Goal: Find contact information: Find contact information

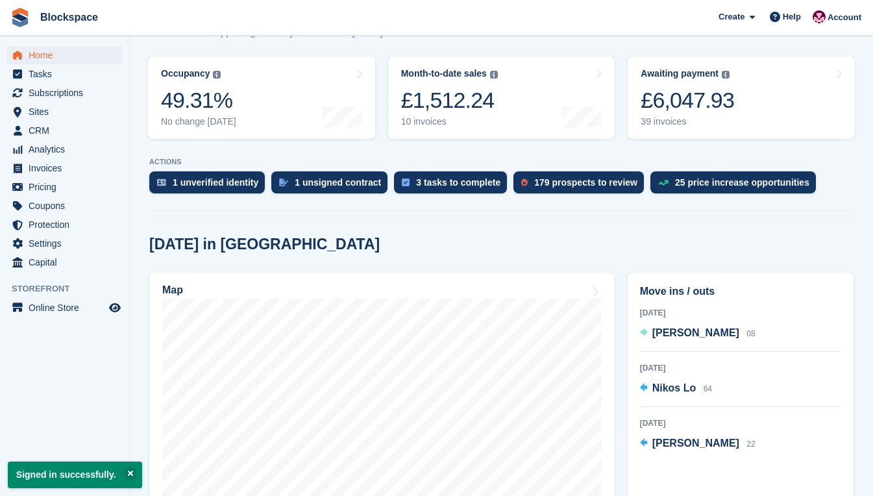
scroll to position [260, 0]
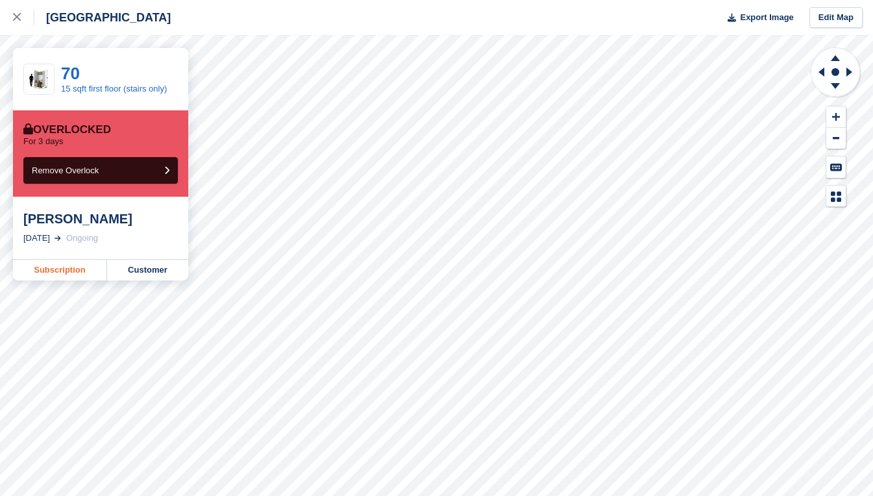
click at [73, 267] on link "Subscription" at bounding box center [60, 270] width 94 height 21
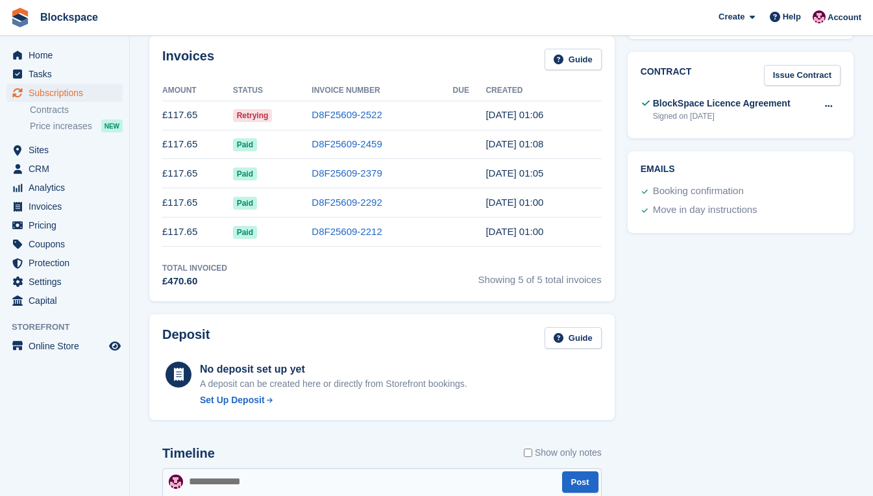
scroll to position [309, 0]
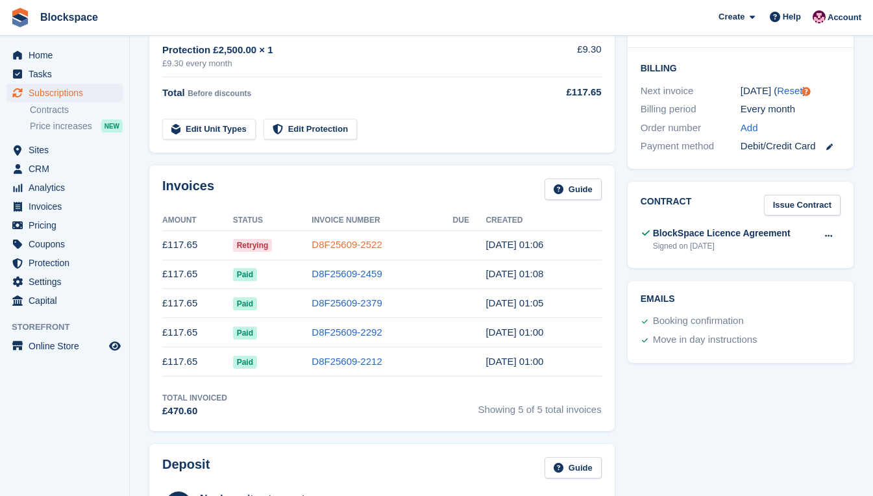
click at [358, 247] on link "D8F25609-2522" at bounding box center [346, 244] width 70 height 11
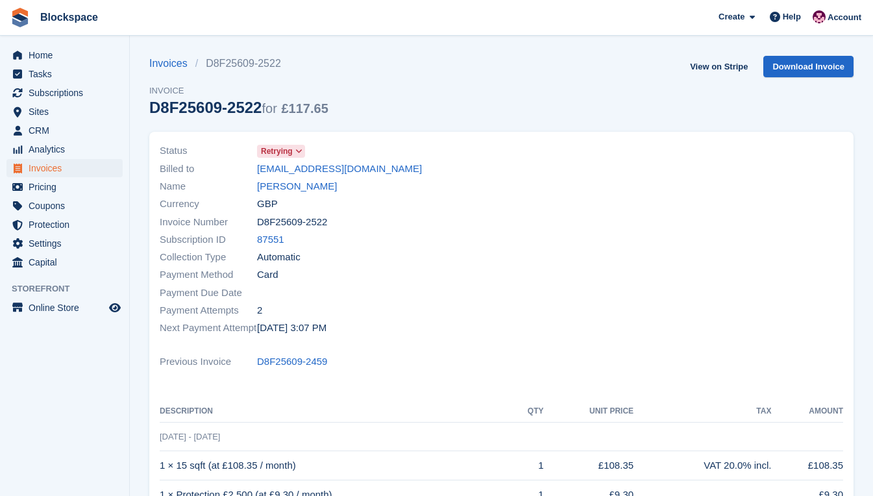
click at [301, 151] on icon at bounding box center [298, 151] width 7 height 8
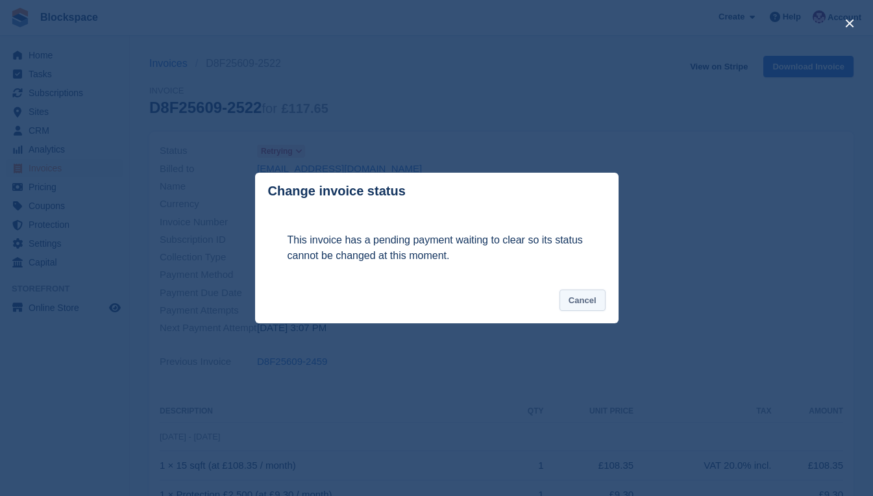
click at [579, 302] on button "Cancel" at bounding box center [582, 299] width 46 height 21
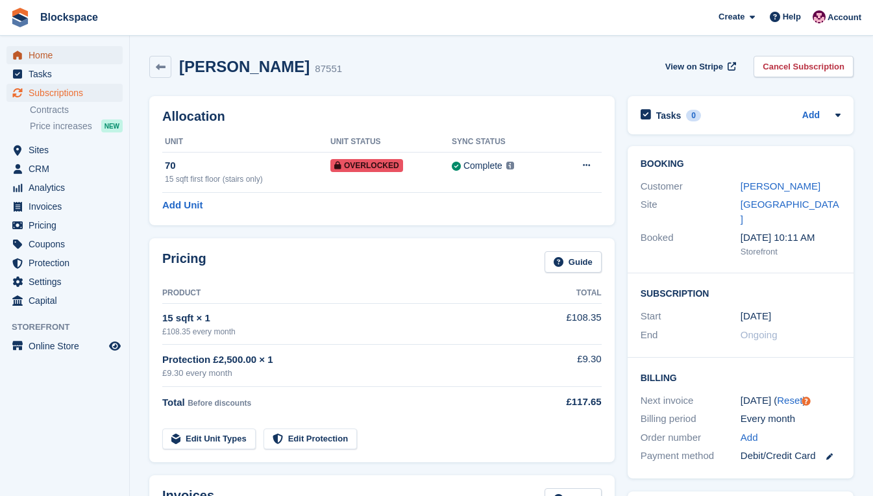
click at [58, 53] on span "Home" at bounding box center [68, 55] width 78 height 18
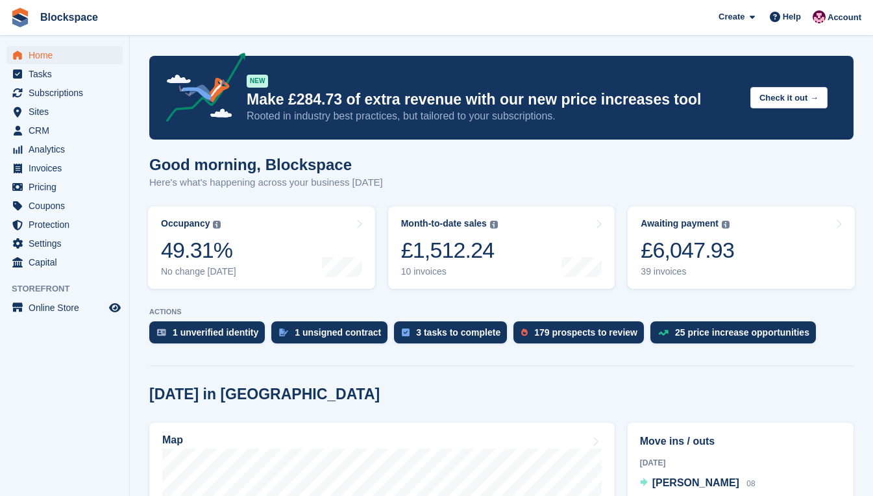
scroll to position [324, 0]
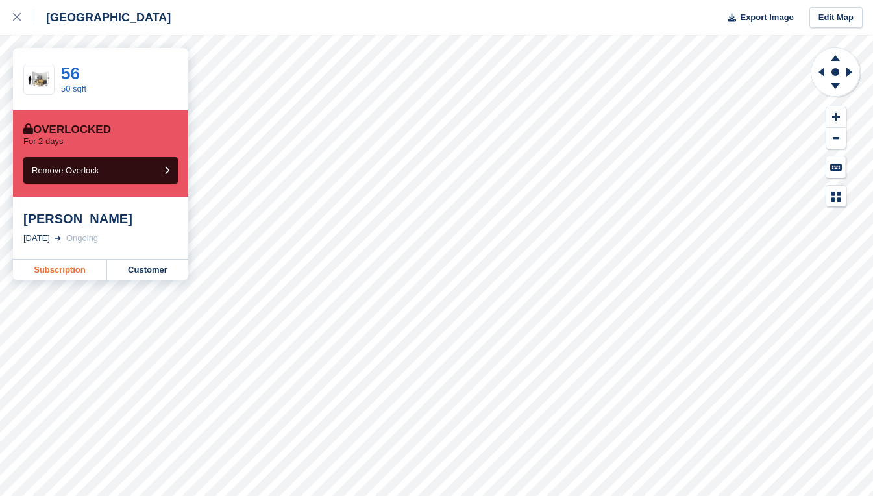
click at [56, 267] on link "Subscription" at bounding box center [60, 270] width 94 height 21
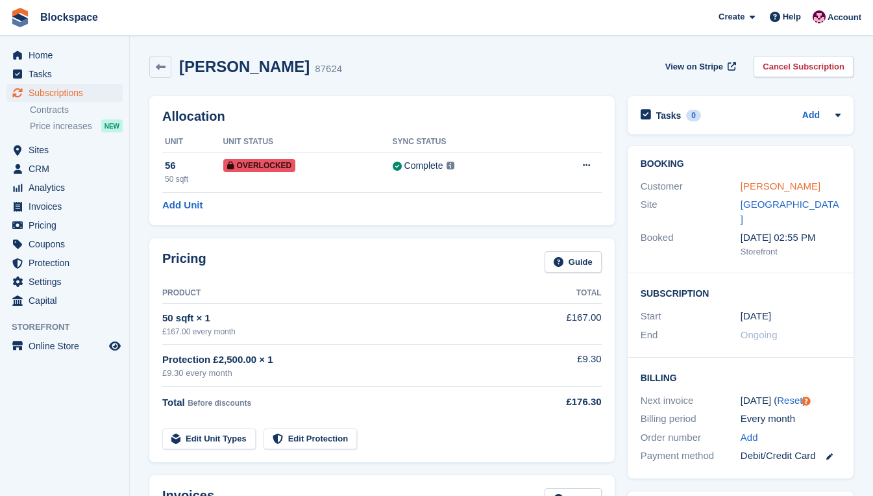
click at [782, 188] on link "Luca Candillier" at bounding box center [780, 185] width 80 height 11
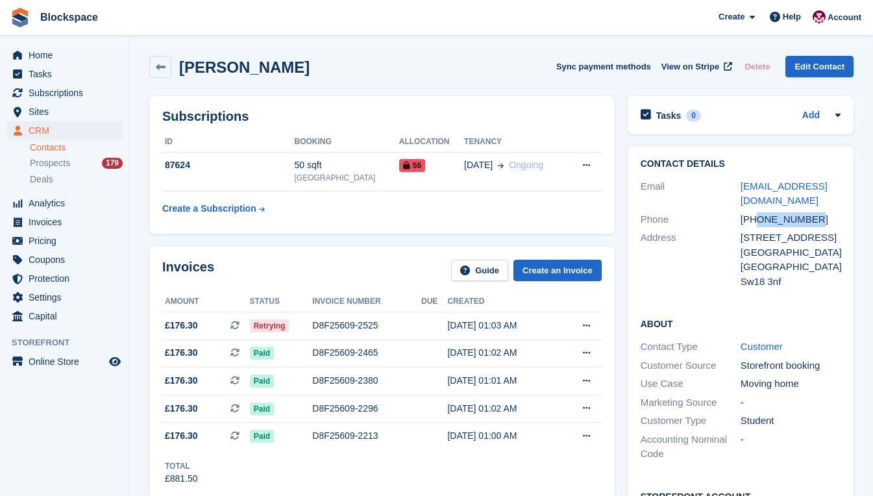
drag, startPoint x: 810, startPoint y: 220, endPoint x: 757, endPoint y: 222, distance: 53.2
click at [757, 222] on div "+447931609019" at bounding box center [790, 219] width 100 height 15
copy div "7931609019"
click at [716, 278] on div "Address" at bounding box center [690, 259] width 100 height 58
click at [626, 131] on div "Tasks 0 Add No tasks related to Luca Candillier" at bounding box center [740, 119] width 239 height 58
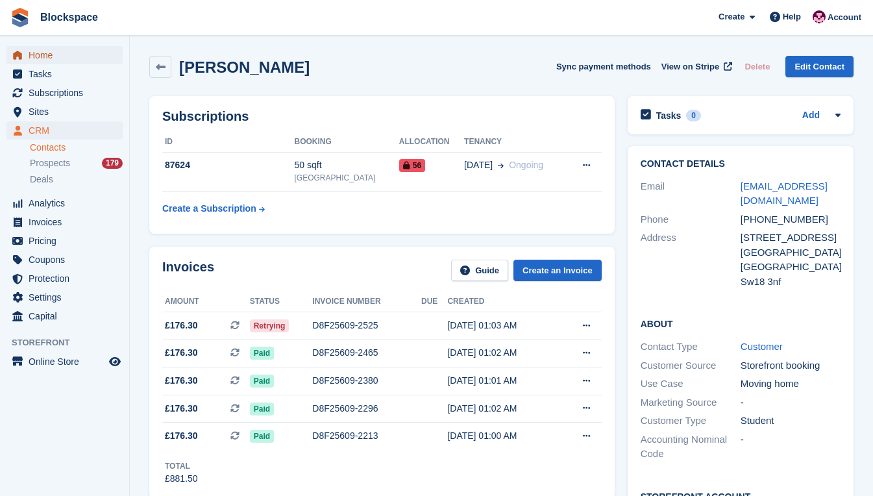
click at [40, 59] on span "Home" at bounding box center [68, 55] width 78 height 18
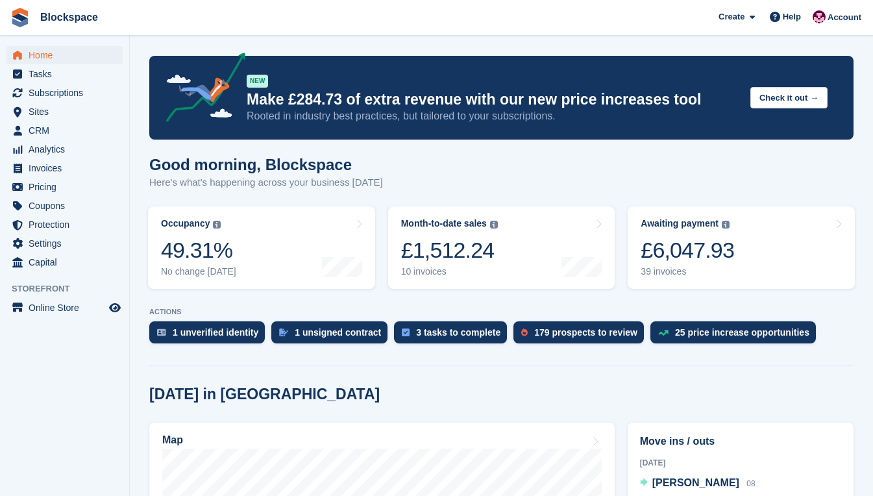
scroll to position [260, 0]
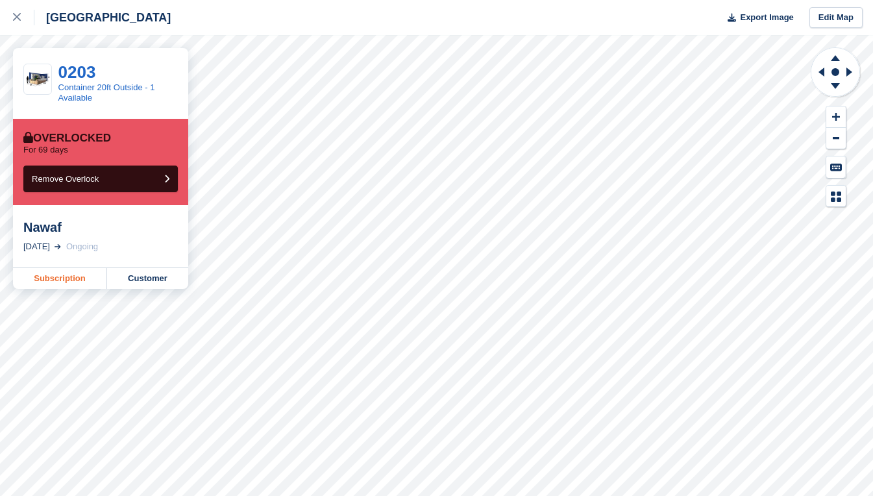
click at [70, 273] on link "Subscription" at bounding box center [60, 278] width 94 height 21
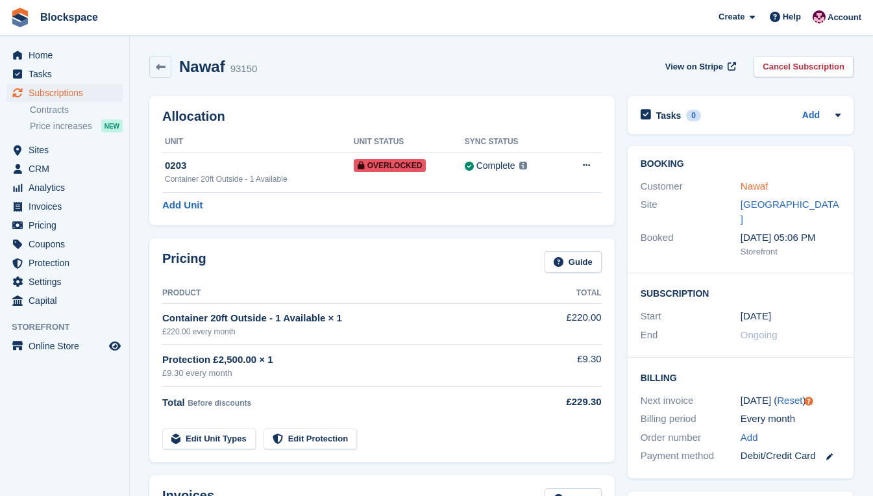
click at [762, 187] on link "Nawaf" at bounding box center [754, 185] width 28 height 11
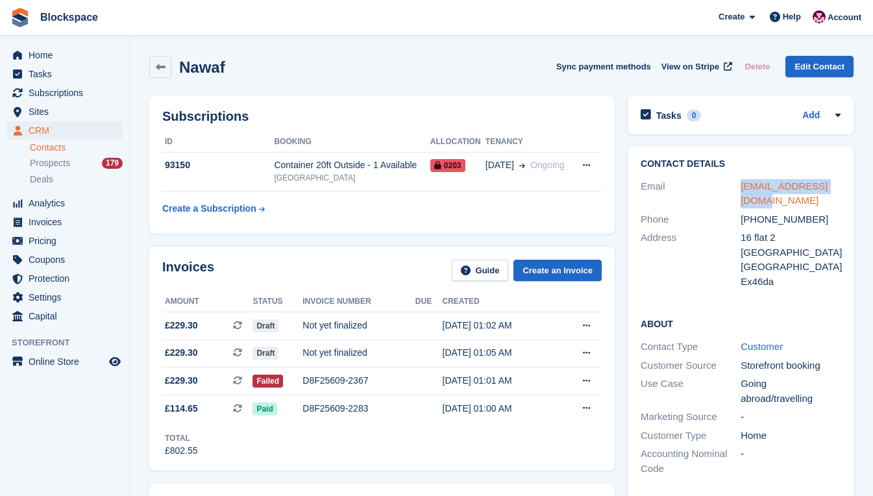
drag, startPoint x: 740, startPoint y: 188, endPoint x: 836, endPoint y: 189, distance: 96.0
click at [836, 189] on div "Email nawafzafri@gmail.com" at bounding box center [740, 193] width 200 height 33
drag, startPoint x: 810, startPoint y: 204, endPoint x: 759, endPoint y: 206, distance: 50.6
click at [759, 212] on div "+447438611420" at bounding box center [790, 219] width 100 height 15
copy div "7438611420"
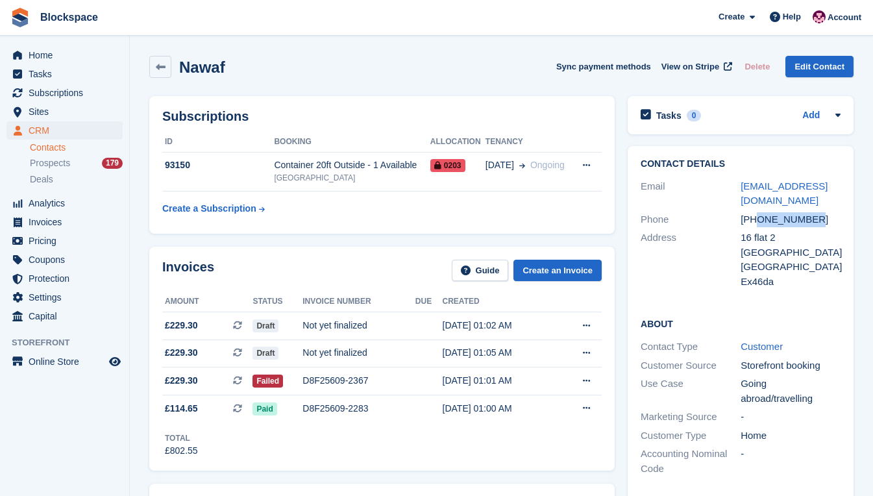
copy div "7438611420"
click at [703, 265] on div "Address" at bounding box center [690, 259] width 100 height 58
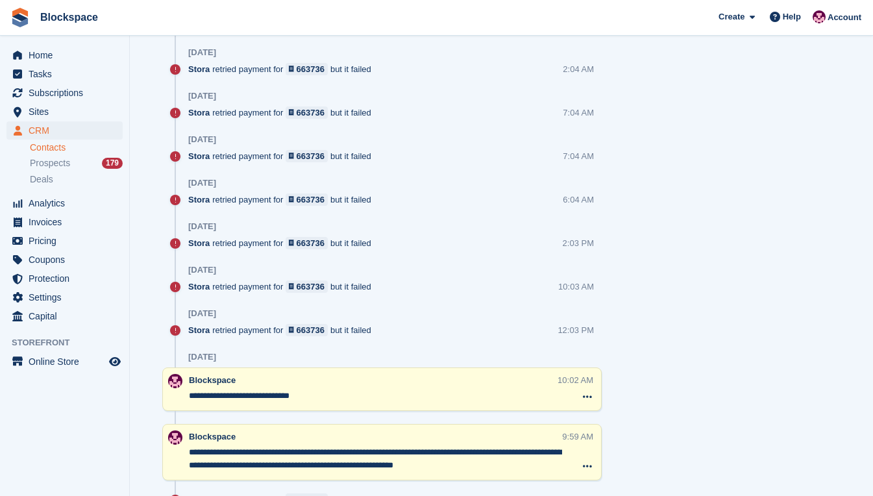
scroll to position [908, 0]
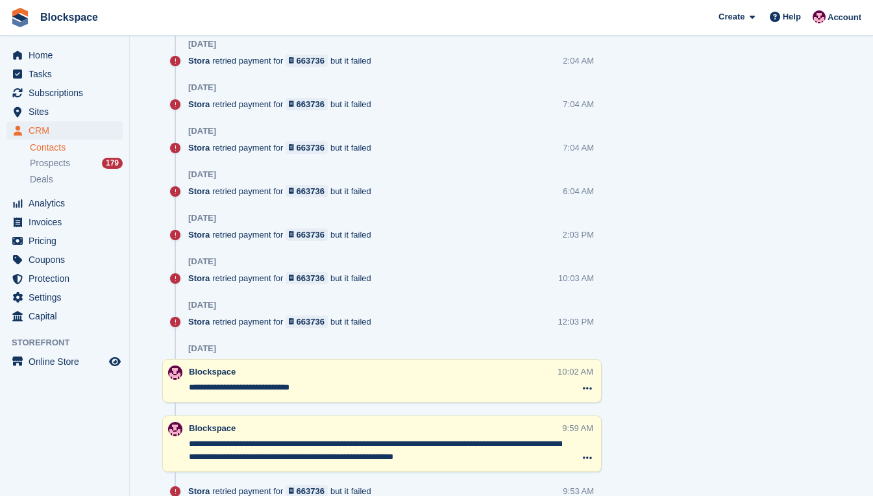
click at [529, 450] on textarea "**********" at bounding box center [375, 450] width 373 height 26
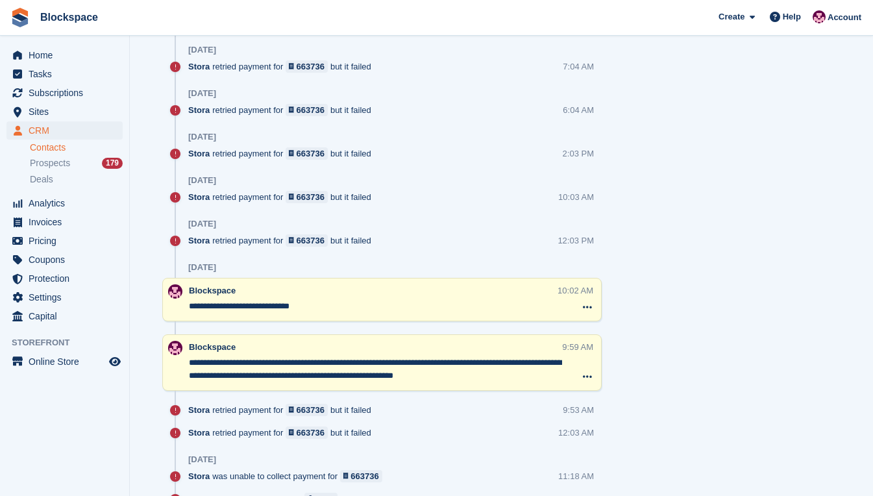
scroll to position [1103, 0]
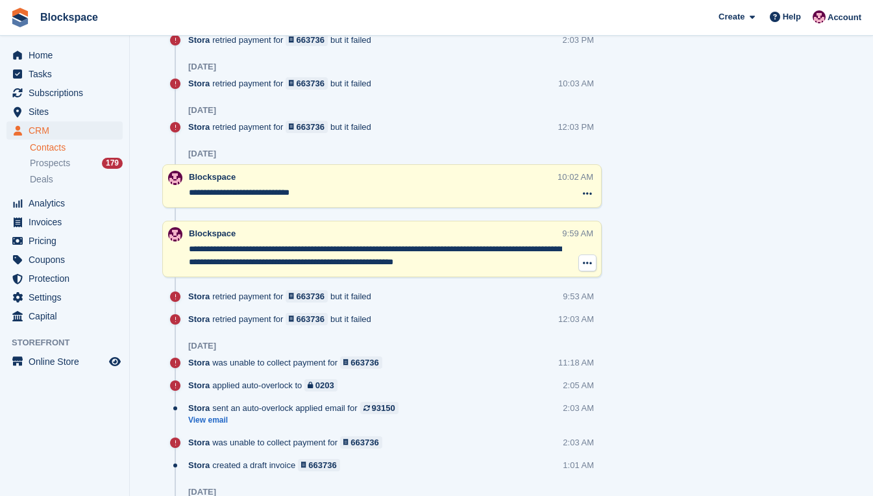
click at [587, 264] on icon at bounding box center [587, 263] width 9 height 10
click at [549, 252] on textarea "**********" at bounding box center [375, 256] width 373 height 26
click at [450, 240] on div "**********" at bounding box center [375, 249] width 373 height 44
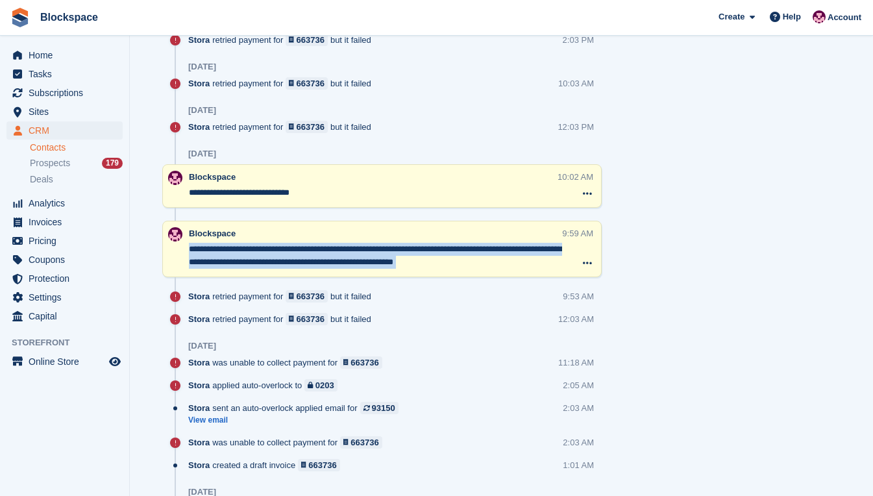
click at [450, 240] on div "**********" at bounding box center [375, 249] width 373 height 44
drag, startPoint x: 450, startPoint y: 240, endPoint x: 414, endPoint y: 236, distance: 35.9
click at [414, 236] on div "Blockspace" at bounding box center [373, 233] width 368 height 13
drag, startPoint x: 414, startPoint y: 236, endPoint x: 362, endPoint y: 241, distance: 52.1
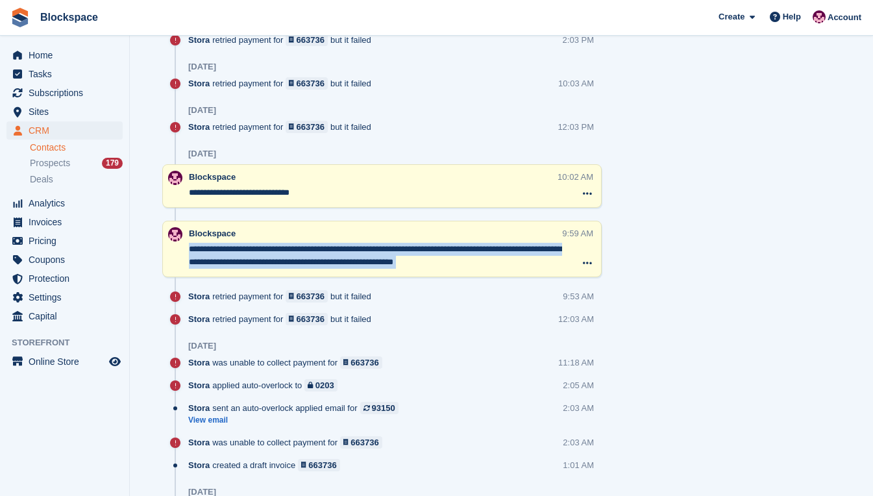
click at [362, 241] on div "**********" at bounding box center [375, 249] width 373 height 44
click at [519, 260] on textarea "**********" at bounding box center [375, 256] width 373 height 26
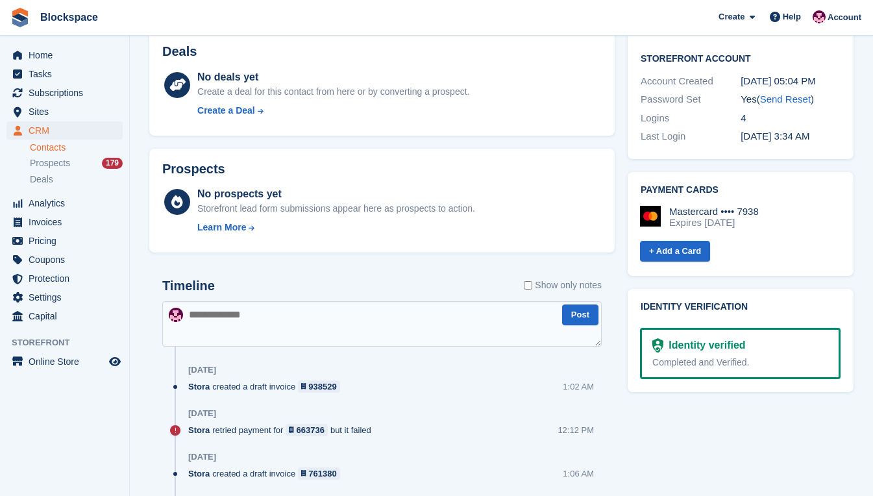
scroll to position [584, 0]
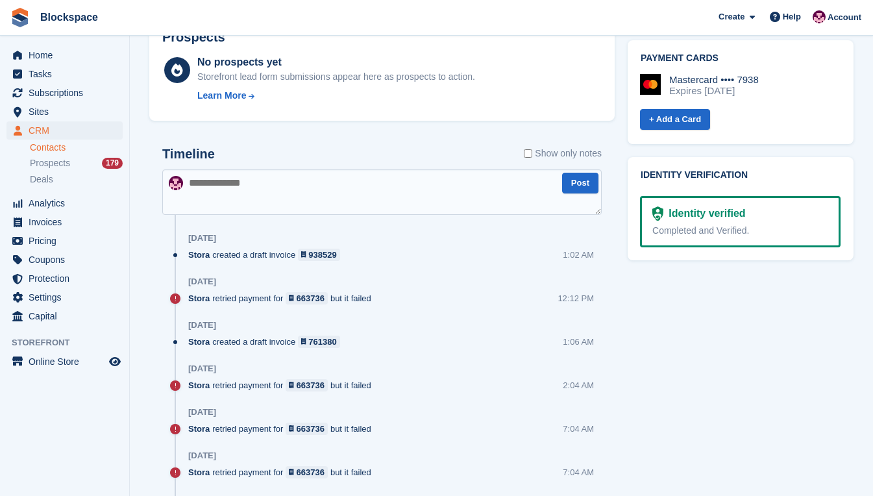
click at [324, 186] on textarea at bounding box center [381, 191] width 439 height 45
type textarea "**********"
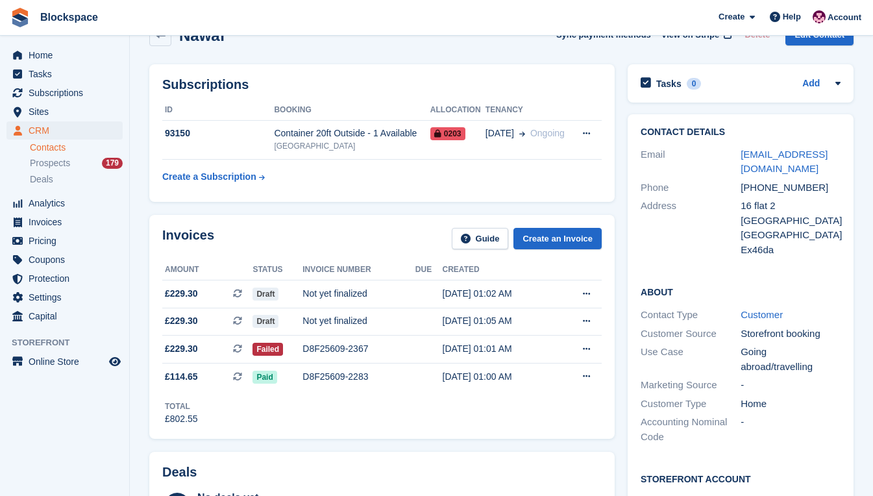
scroll to position [0, 0]
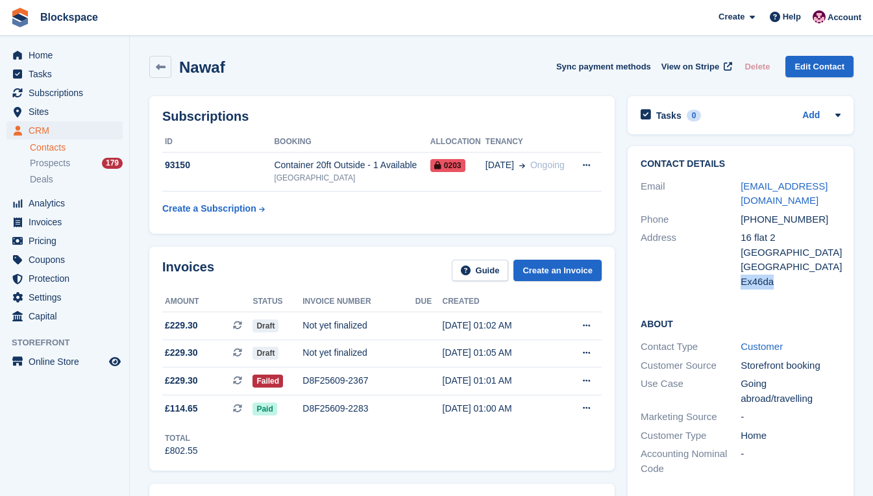
drag, startPoint x: 770, startPoint y: 268, endPoint x: 742, endPoint y: 271, distance: 28.0
click at [742, 274] on div "Ex46da" at bounding box center [790, 281] width 100 height 15
drag, startPoint x: 742, startPoint y: 271, endPoint x: 734, endPoint y: 291, distance: 22.4
click at [734, 304] on div "About Contact Type Customer Customer Source Storefront booking Use Case Going a…" at bounding box center [740, 397] width 226 height 187
click at [45, 57] on span "Home" at bounding box center [68, 55] width 78 height 18
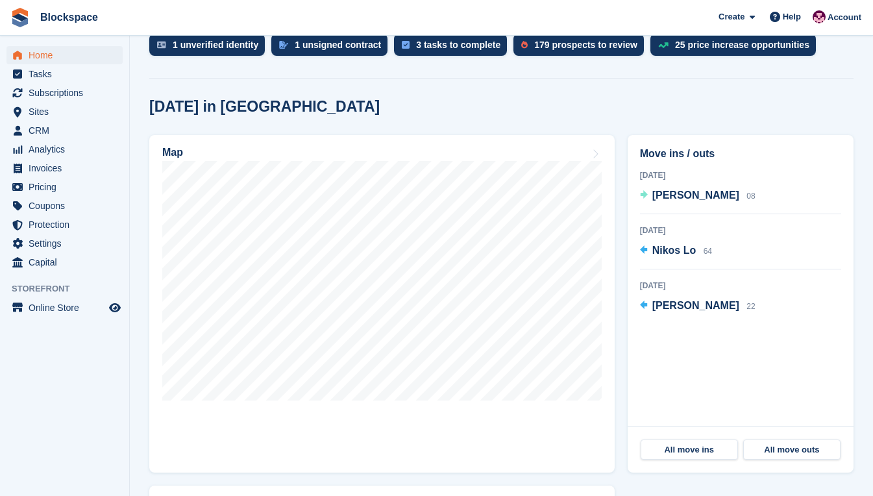
scroll to position [324, 0]
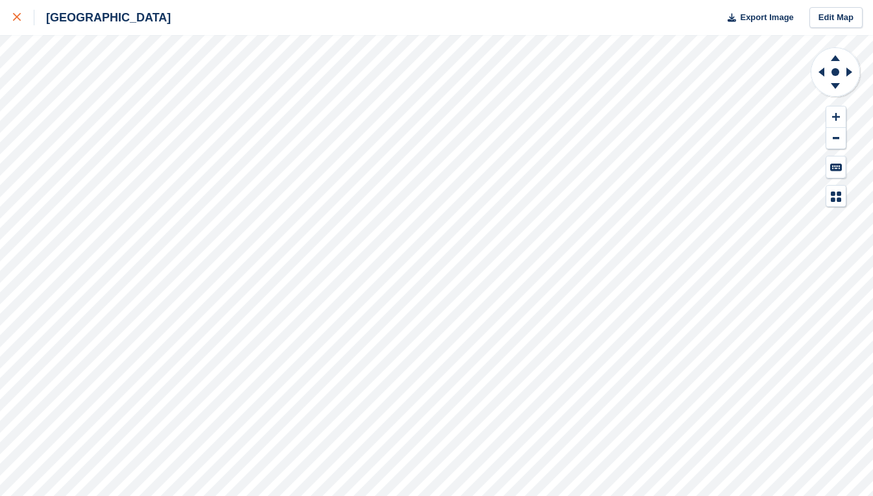
click at [19, 18] on icon at bounding box center [17, 17] width 8 height 8
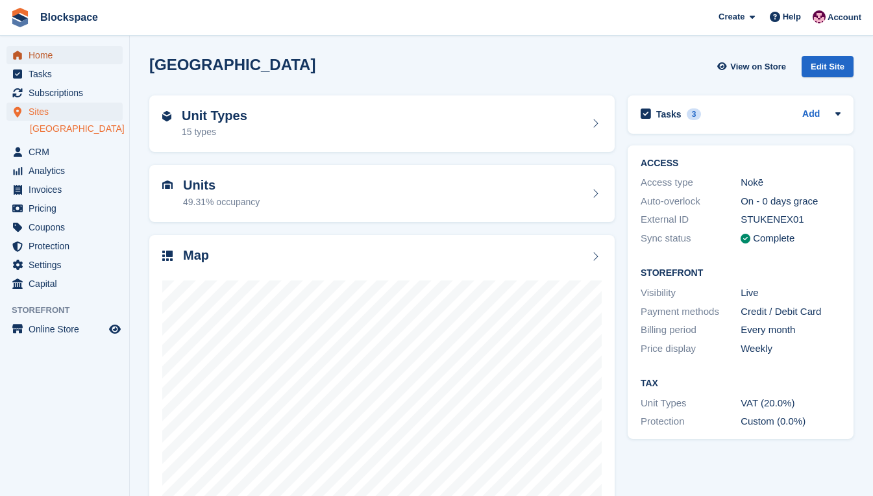
click at [40, 49] on span "Home" at bounding box center [68, 55] width 78 height 18
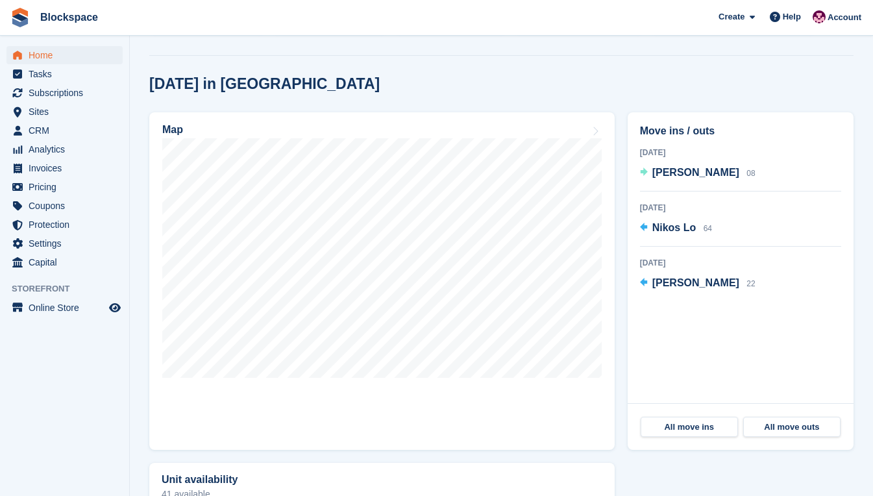
scroll to position [324, 0]
